Goal: Navigation & Orientation: Find specific page/section

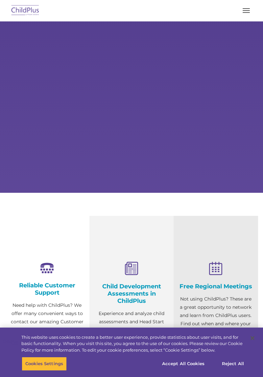
select select "MEDIUM"
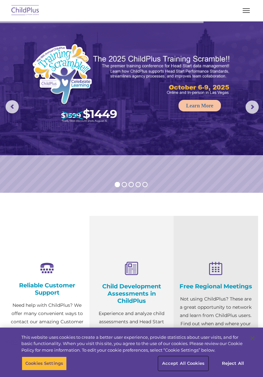
click at [188, 366] on button "Accept All Cookies" at bounding box center [184, 363] width 50 height 14
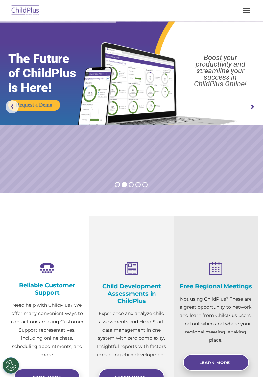
click at [246, 9] on button "button" at bounding box center [247, 10] width 14 height 11
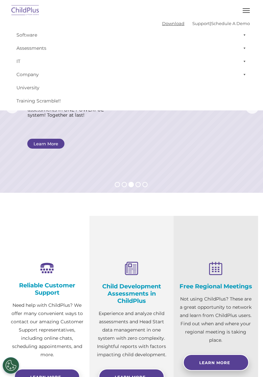
click at [163, 23] on link "Download" at bounding box center [173, 23] width 22 height 5
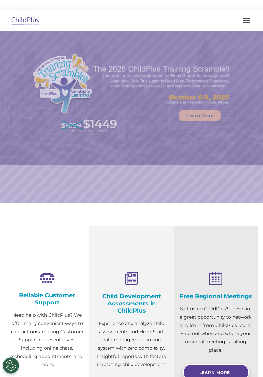
select select "MEDIUM"
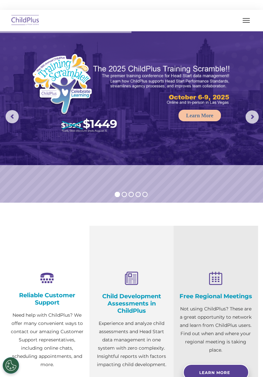
click at [247, 18] on span "button" at bounding box center [246, 18] width 7 height 1
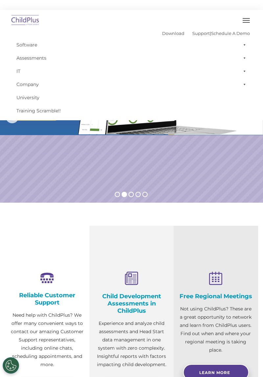
click at [40, 54] on link "Assessments" at bounding box center [131, 57] width 237 height 13
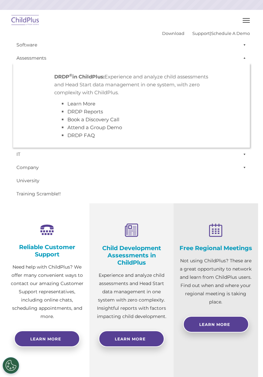
scroll to position [48, 0]
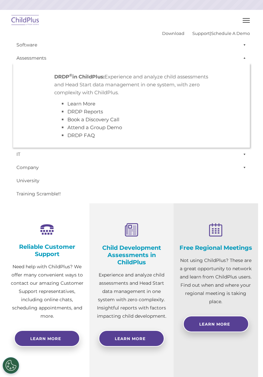
click at [246, 22] on span "button" at bounding box center [246, 22] width 7 height 1
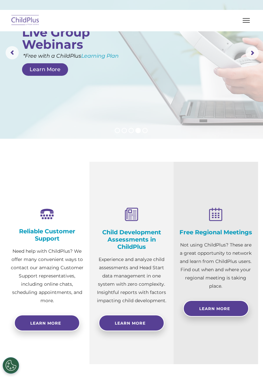
scroll to position [0, 0]
